Goal: Find specific page/section: Find specific page/section

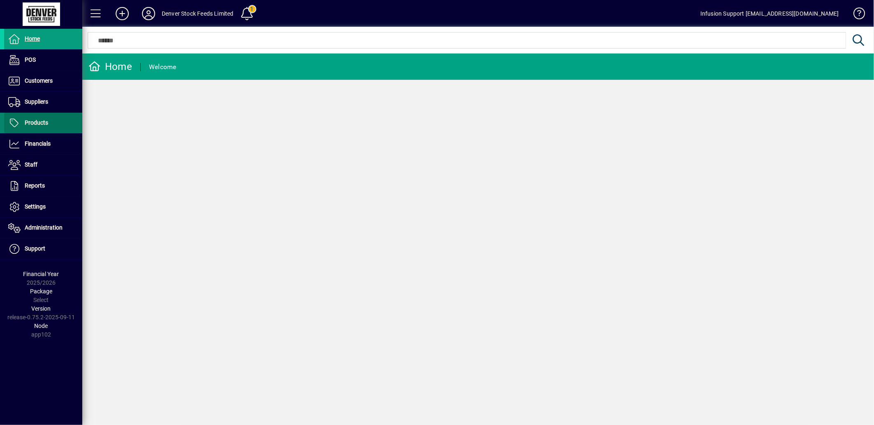
click at [55, 123] on span at bounding box center [43, 123] width 78 height 20
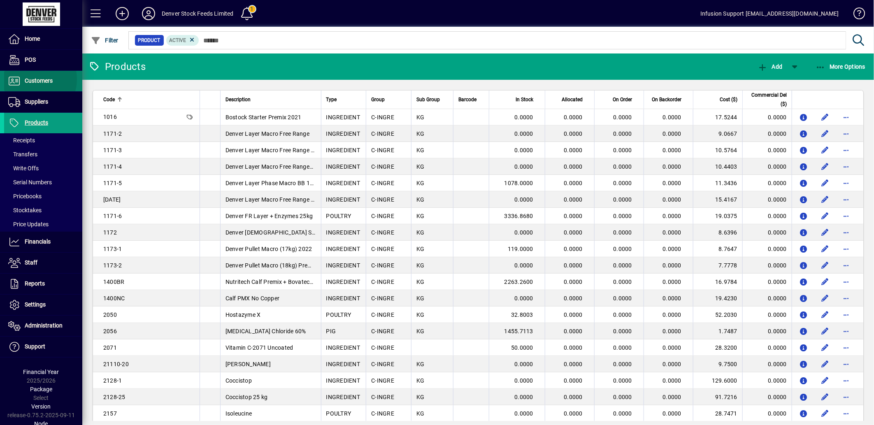
click at [33, 79] on span "Customers" at bounding box center [39, 80] width 28 height 7
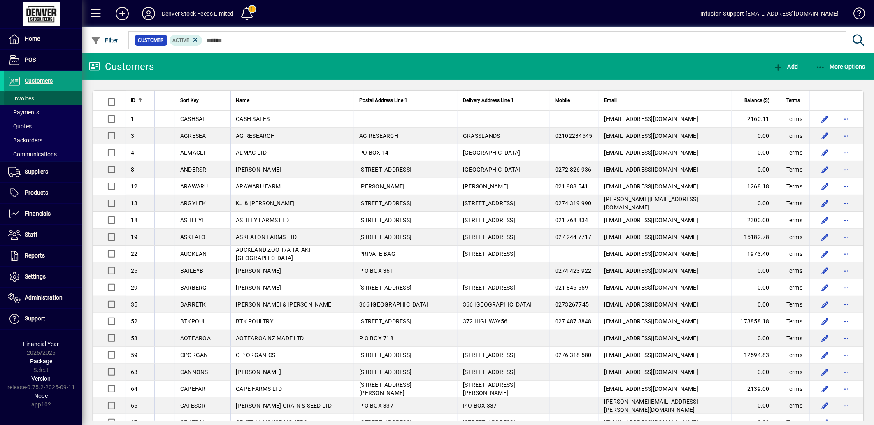
click at [19, 95] on span "Invoices" at bounding box center [21, 98] width 26 height 7
